Goal: Task Accomplishment & Management: Manage account settings

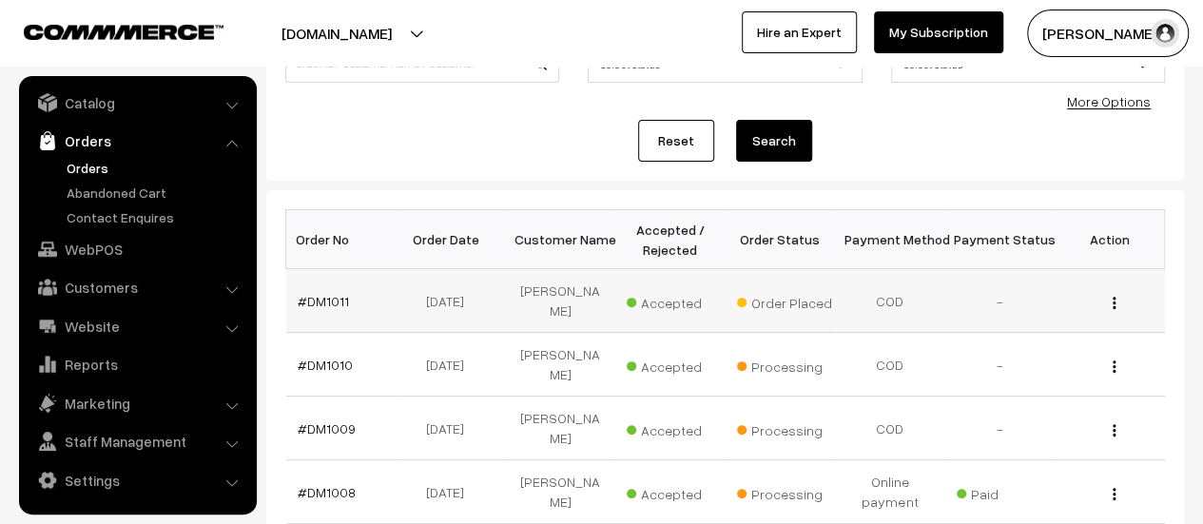
scroll to position [221, 0]
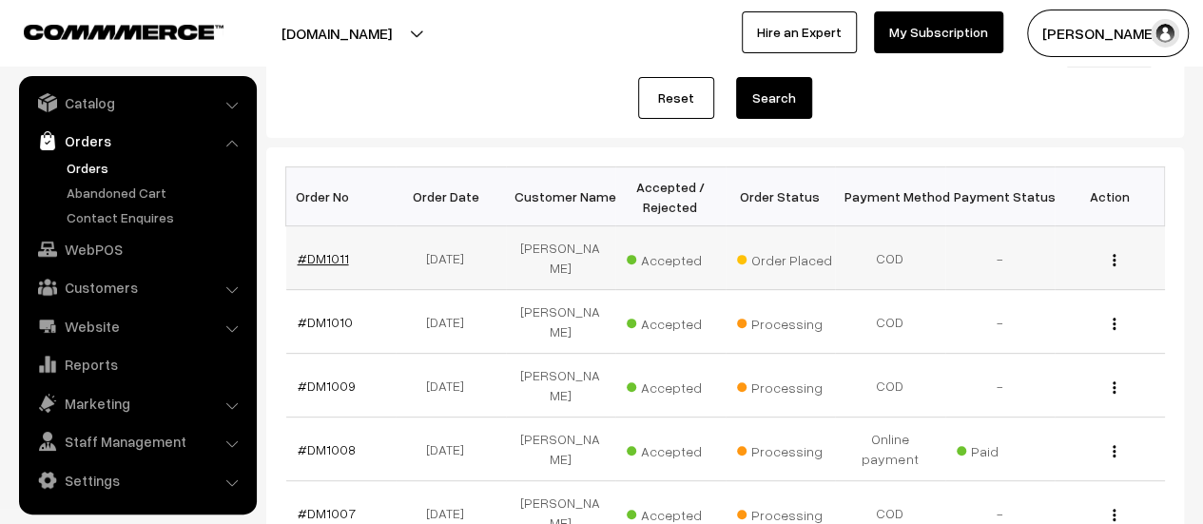
click at [318, 250] on link "#DM1011" at bounding box center [323, 258] width 51 height 16
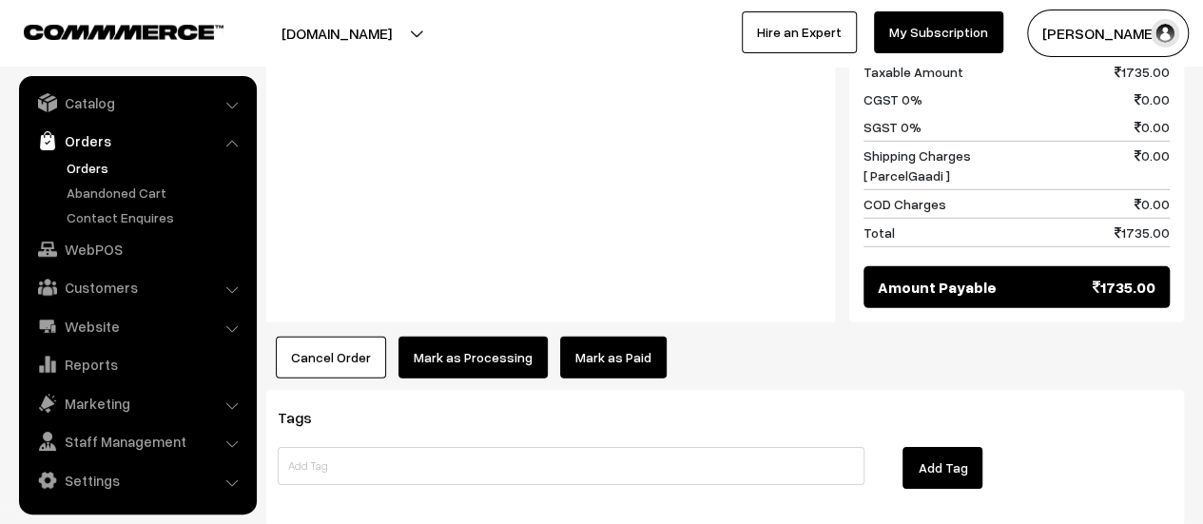
scroll to position [2737, 0]
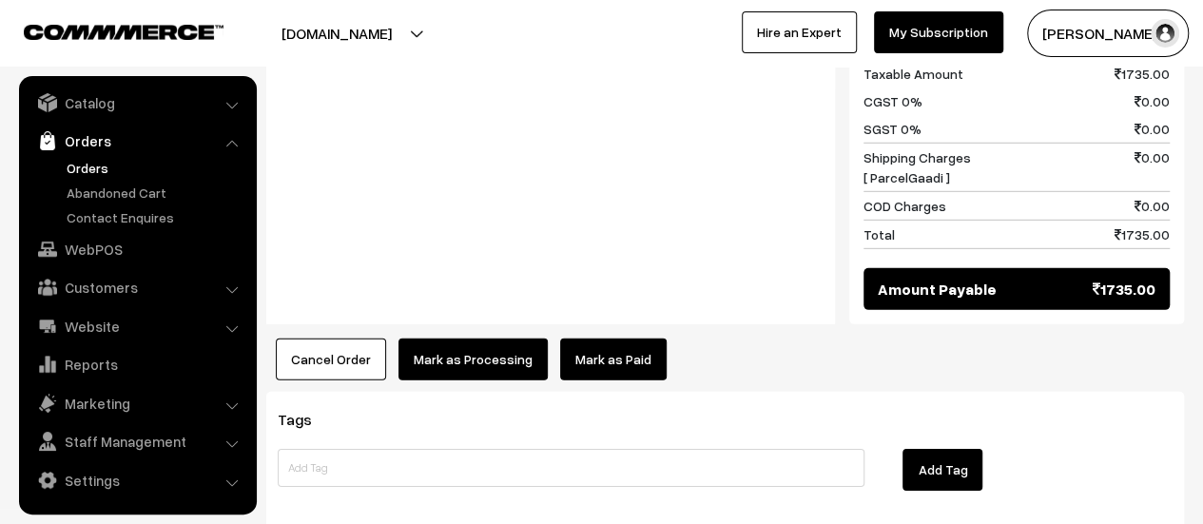
click at [462, 339] on button "Mark as Processing" at bounding box center [473, 360] width 149 height 42
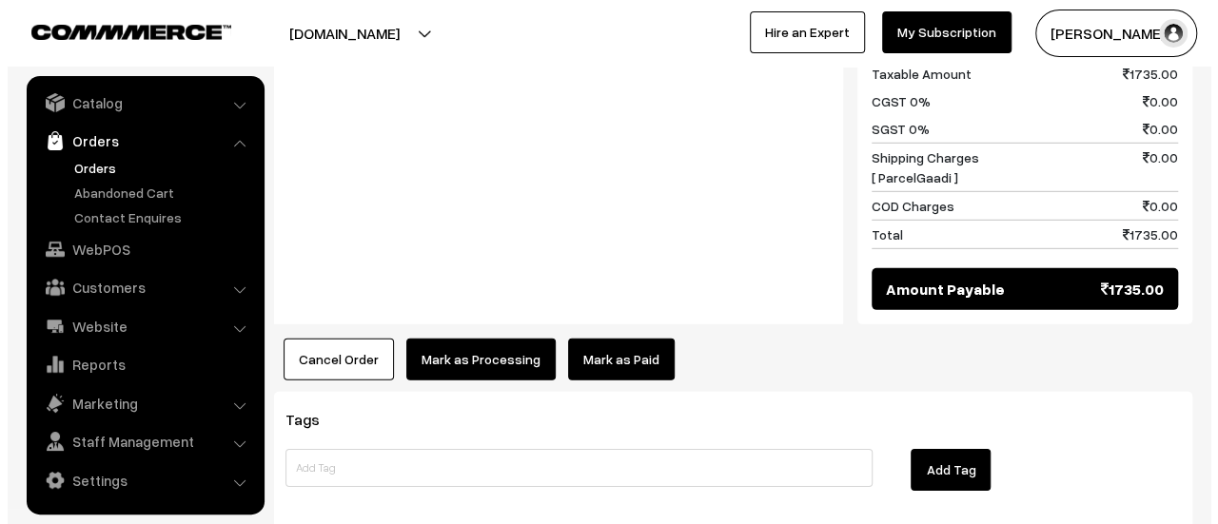
scroll to position [2739, 0]
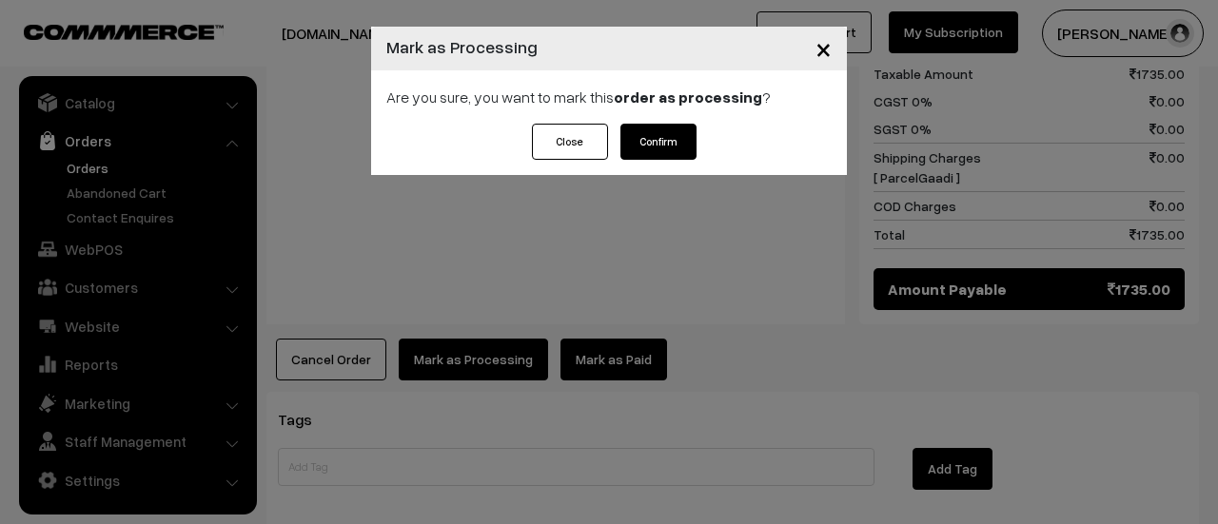
click at [651, 146] on button "Confirm" at bounding box center [658, 142] width 76 height 36
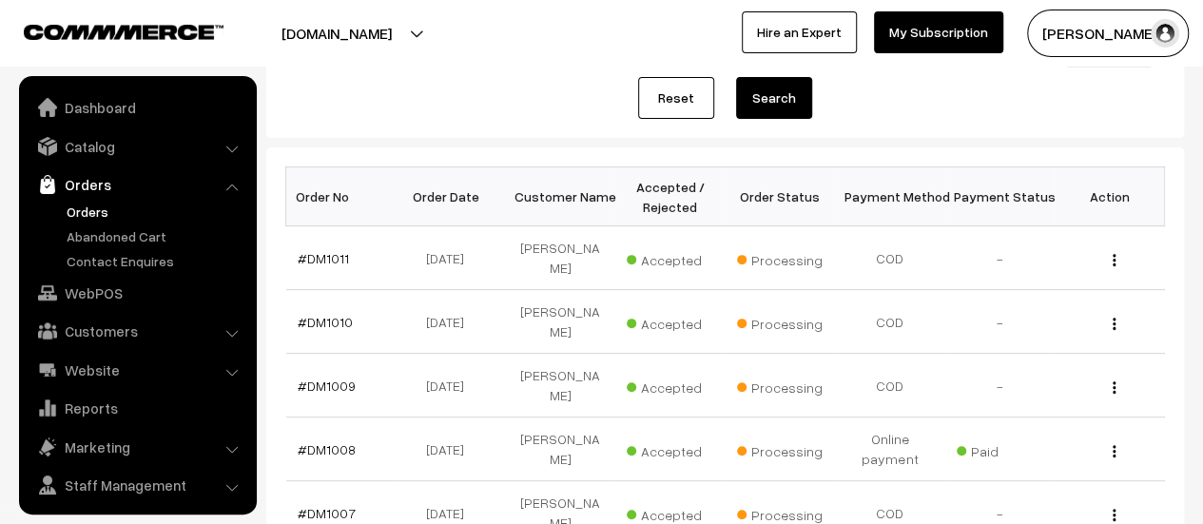
scroll to position [44, 0]
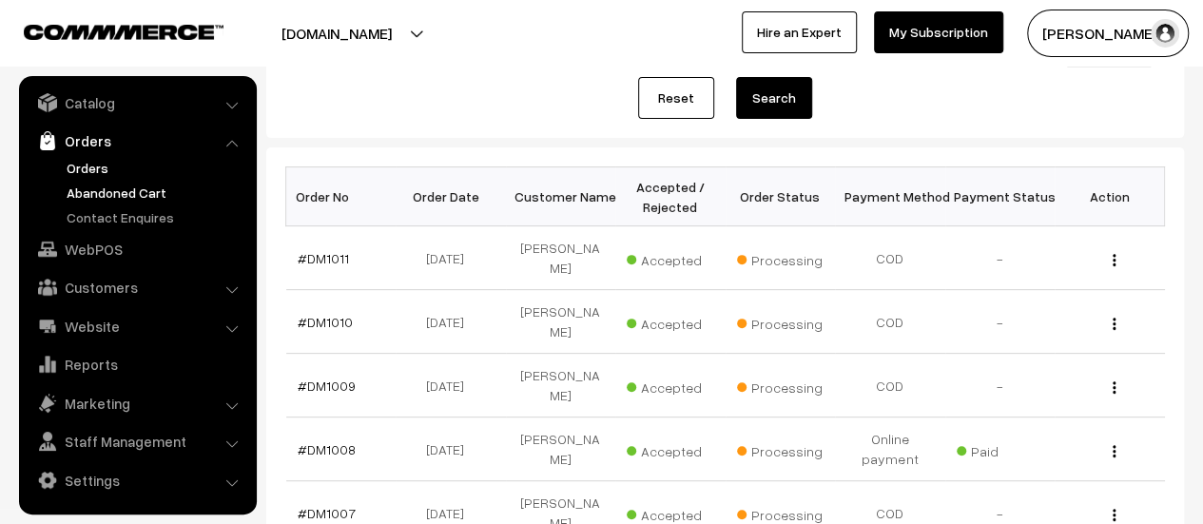
click at [117, 183] on link "Abandoned Cart" at bounding box center [156, 193] width 188 height 20
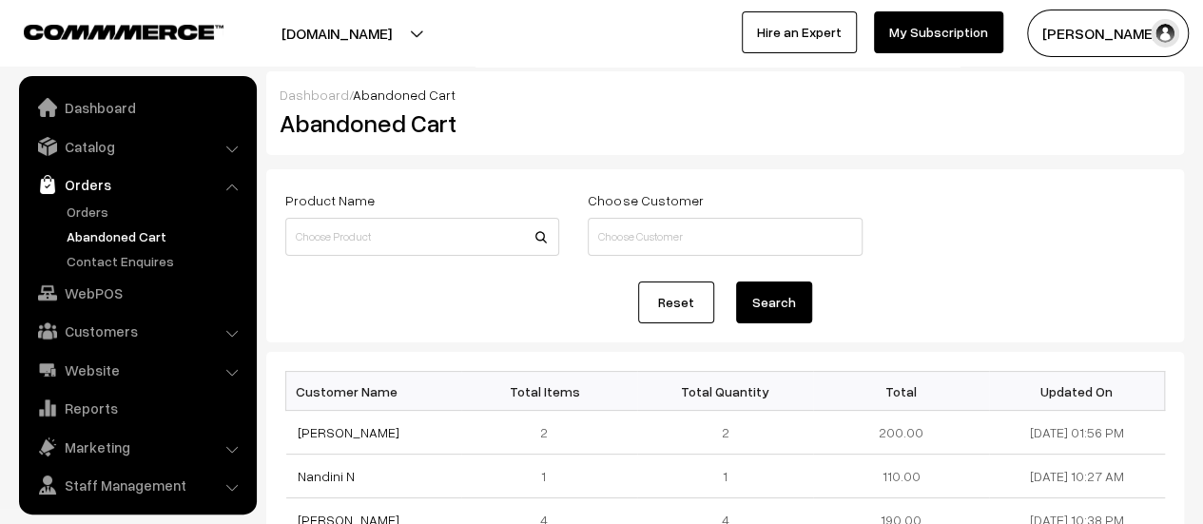
scroll to position [44, 0]
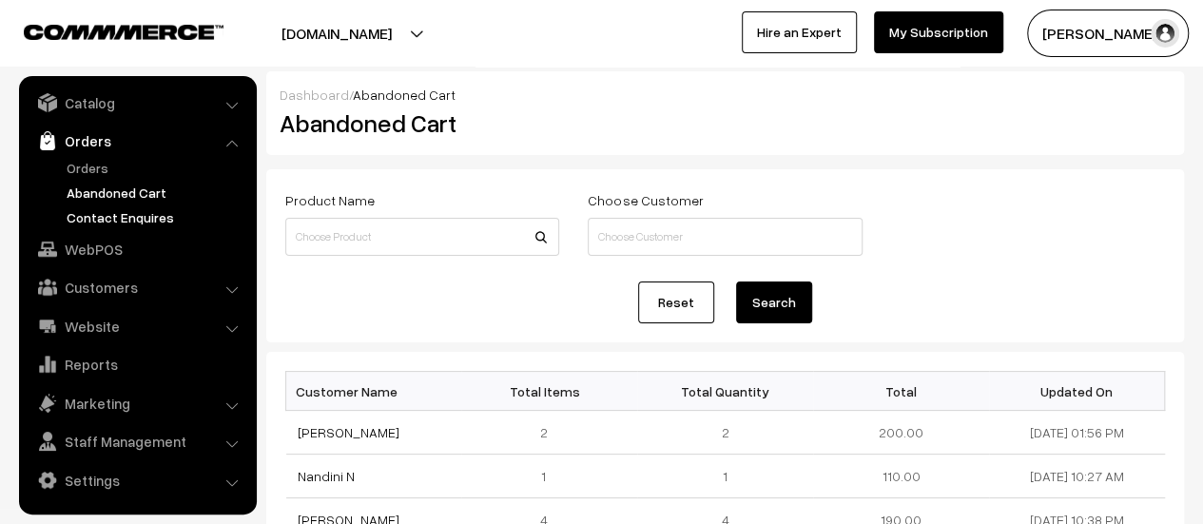
click at [114, 214] on link "Contact Enquires" at bounding box center [156, 217] width 188 height 20
